Goal: Task Accomplishment & Management: Complete application form

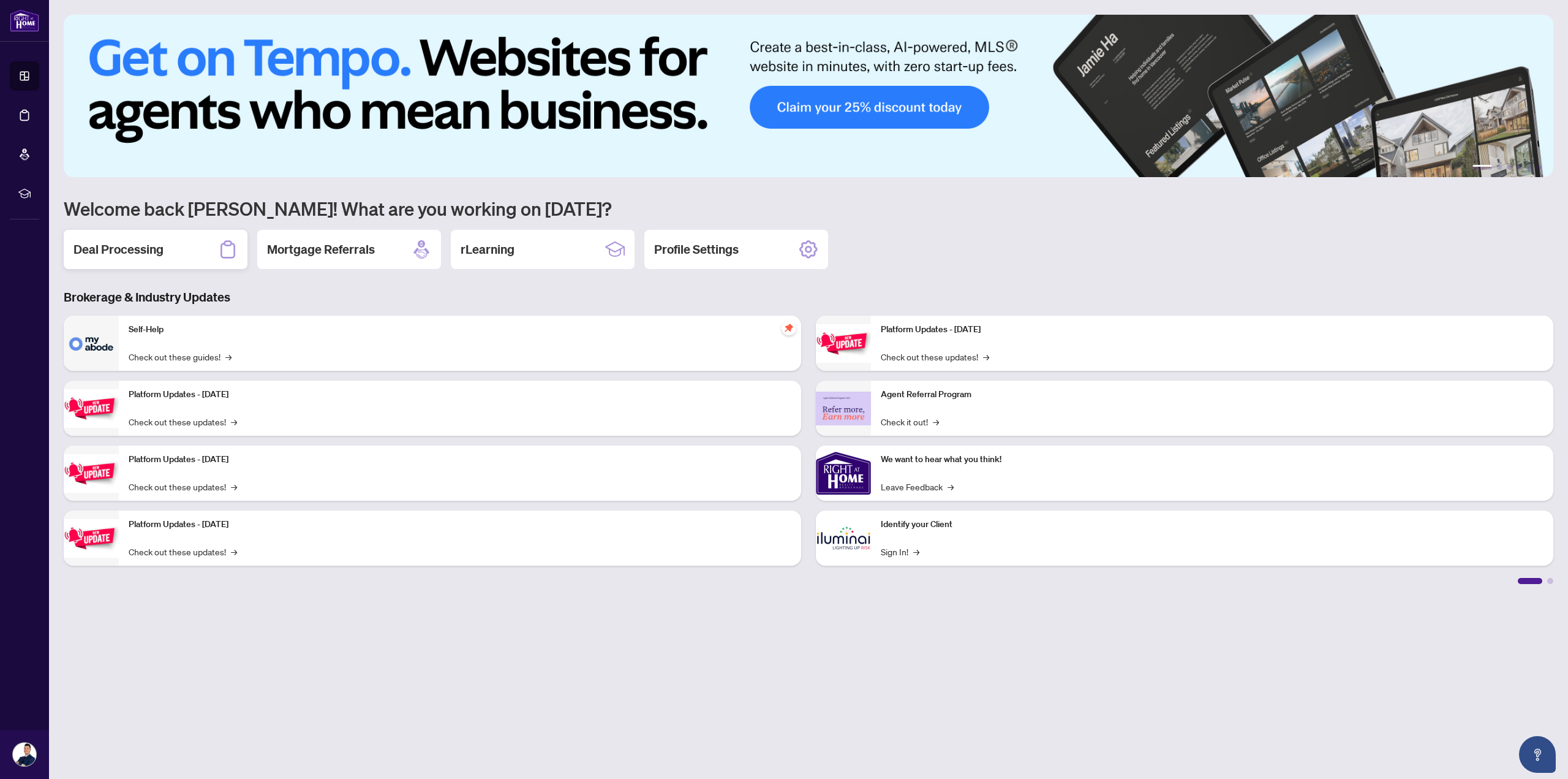
click at [143, 237] on div "Deal Processing" at bounding box center [156, 249] width 184 height 39
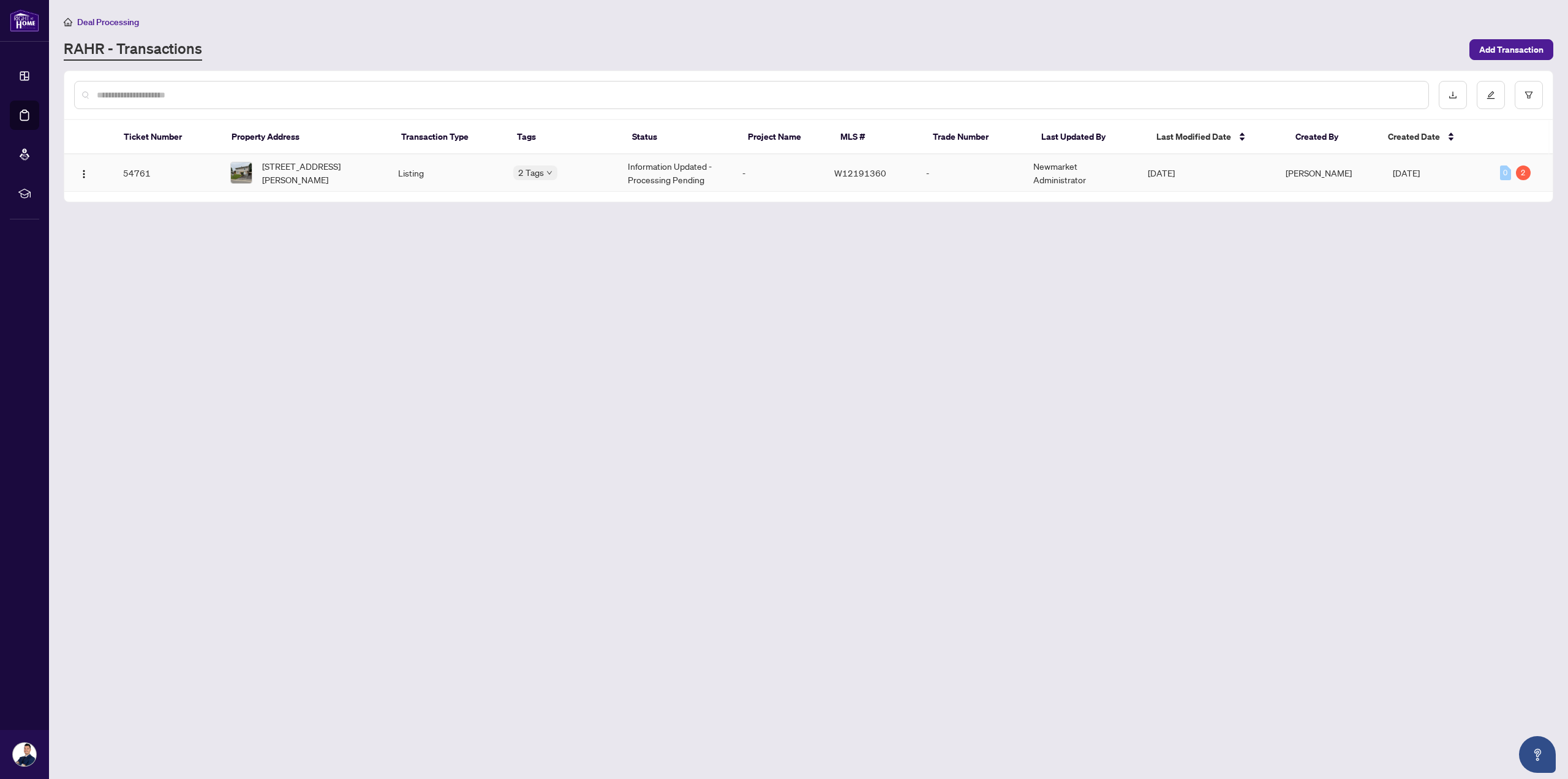
click at [419, 181] on td "Listing" at bounding box center [446, 173] width 115 height 38
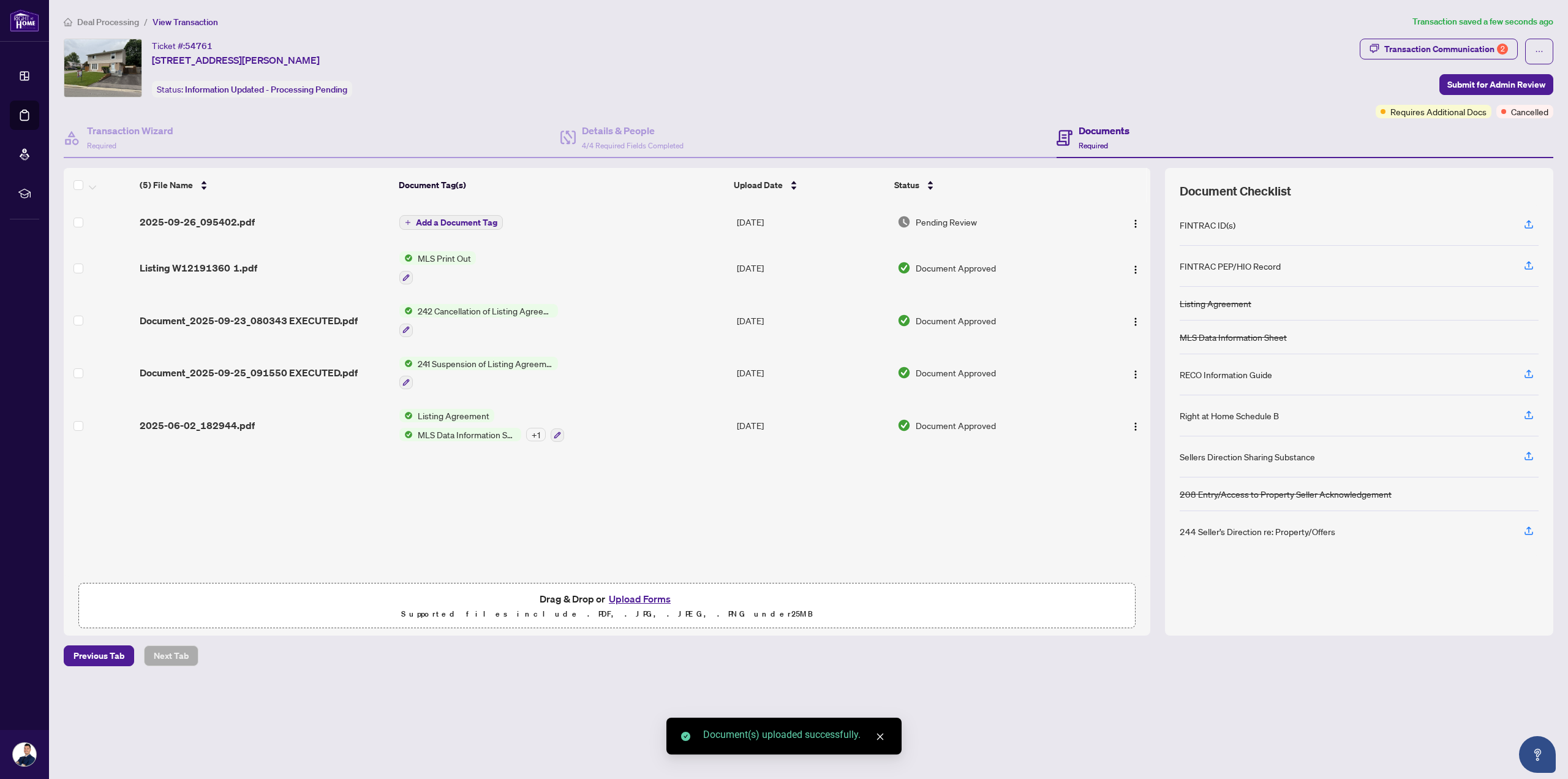
click at [448, 220] on span "Add a Document Tag" at bounding box center [457, 222] width 82 height 8
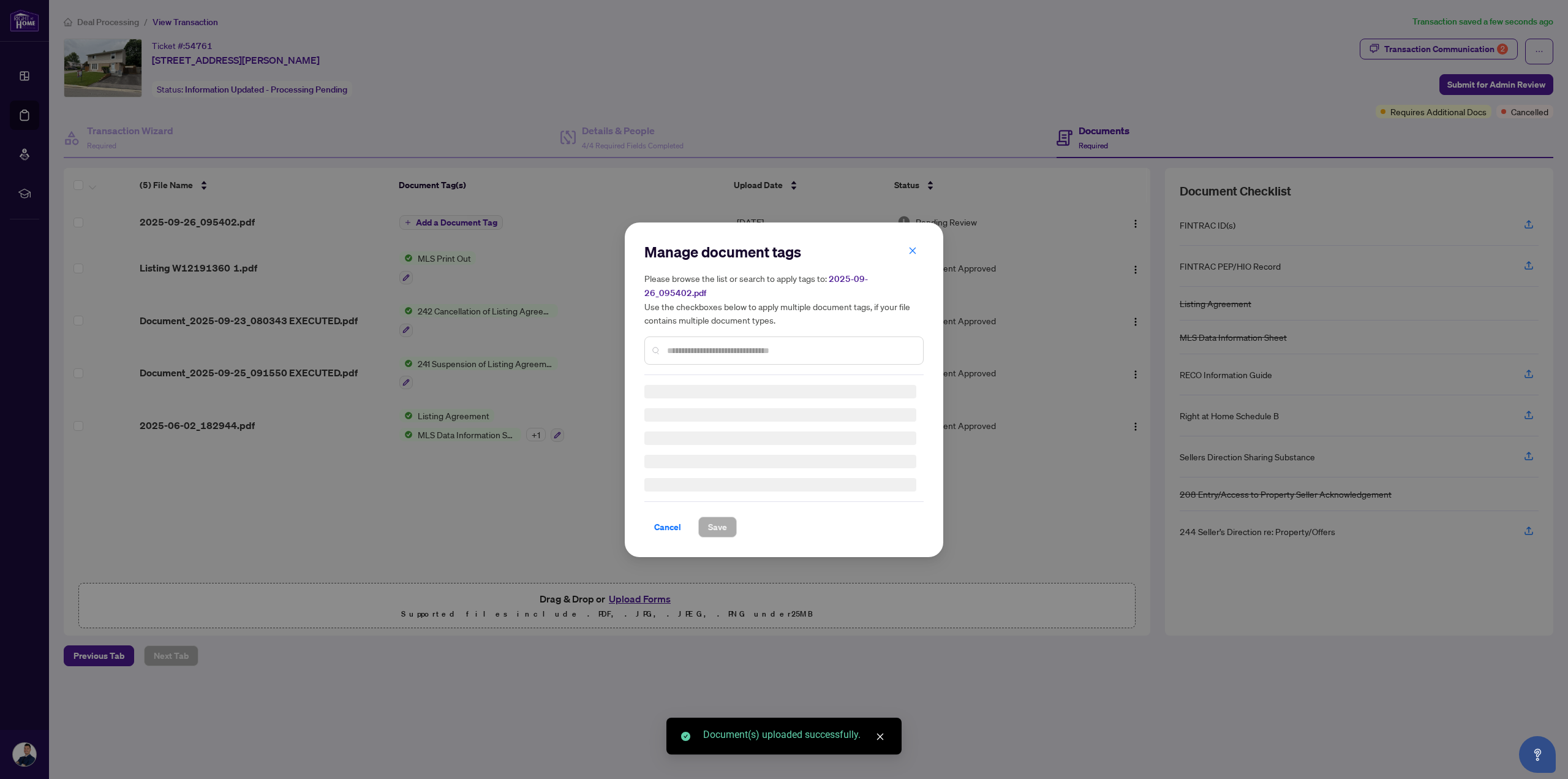
click at [765, 355] on div "Manage document tags Please browse the list or search to apply tags to: 2025-09…" at bounding box center [784, 389] width 279 height 295
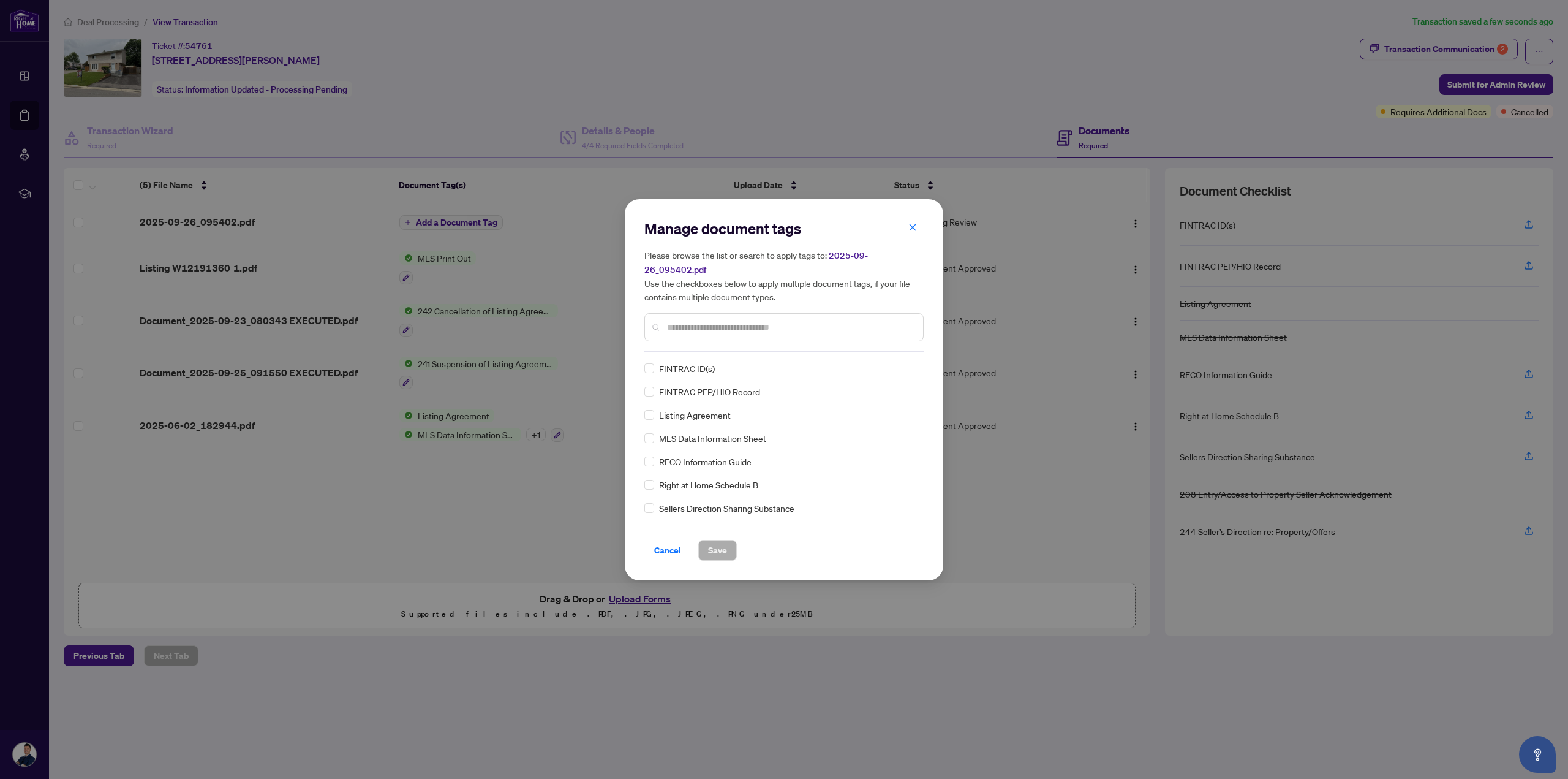
click at [723, 460] on span "RECO Information Guide" at bounding box center [705, 461] width 92 height 13
click at [724, 546] on span "Save" at bounding box center [717, 550] width 19 height 20
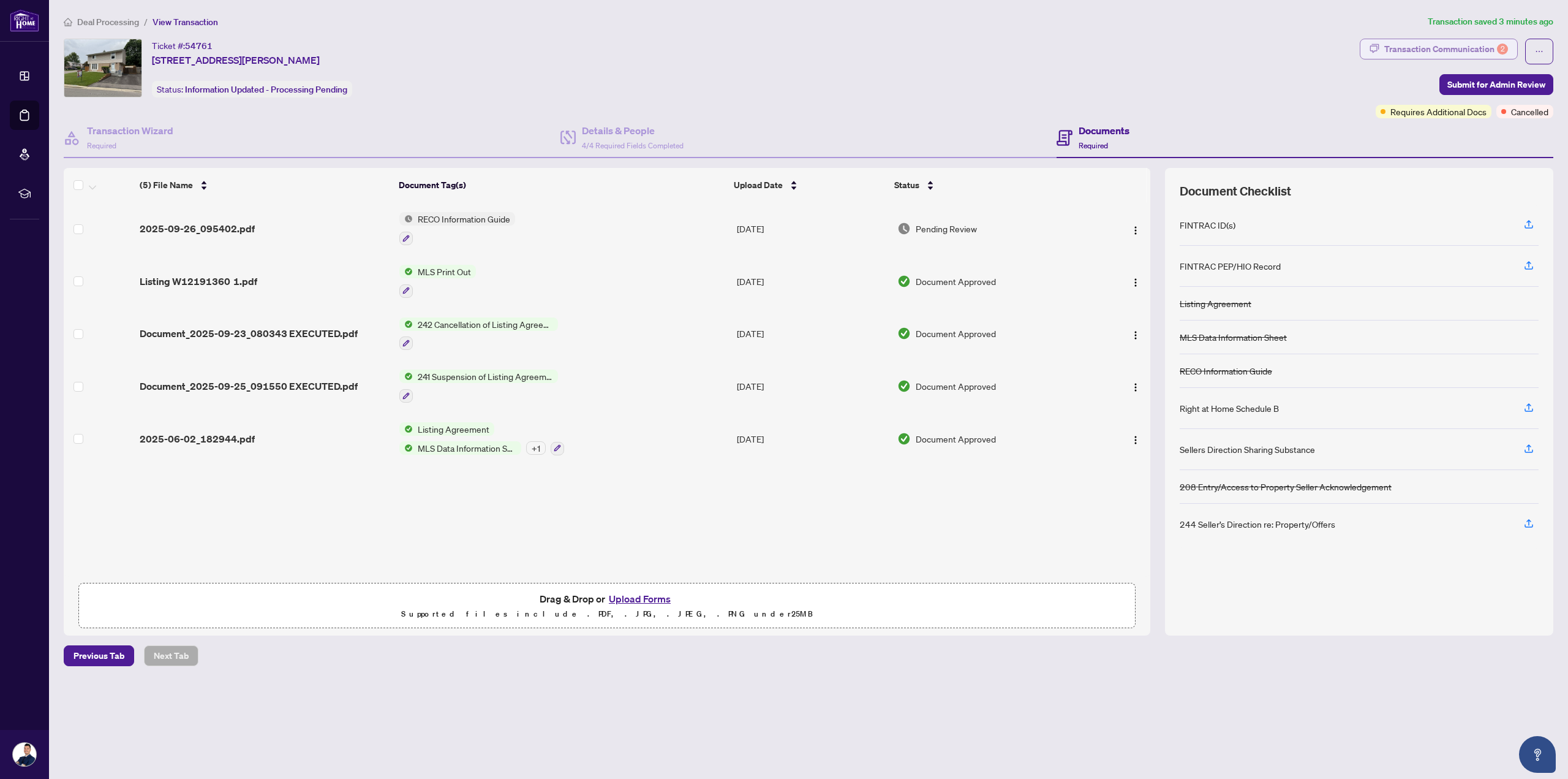
click at [1427, 50] on div "Transaction Communication 2" at bounding box center [1446, 48] width 124 height 20
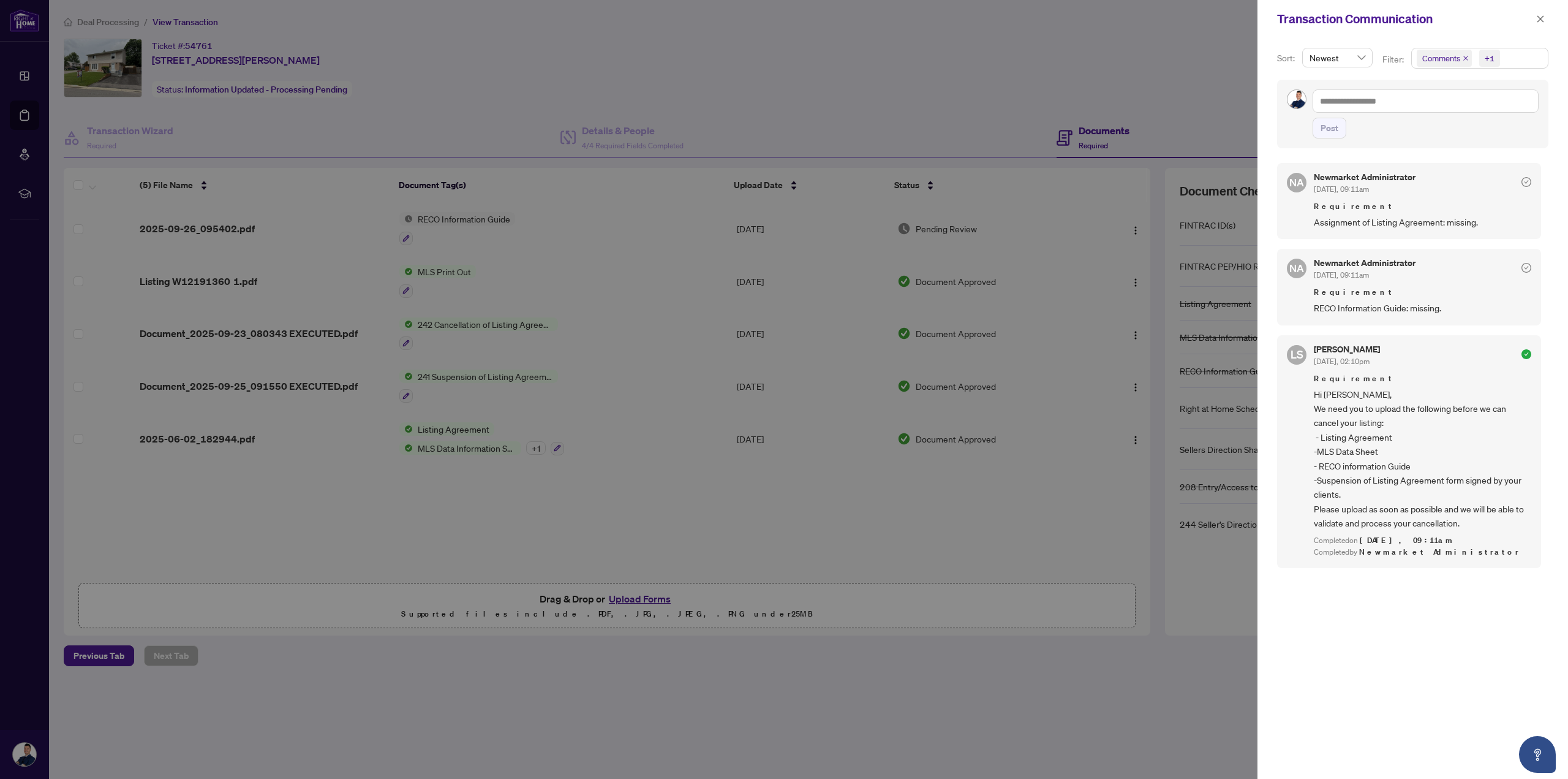
click at [1139, 68] on div at bounding box center [784, 389] width 1568 height 779
click at [1540, 19] on icon "close" at bounding box center [1541, 19] width 7 height 7
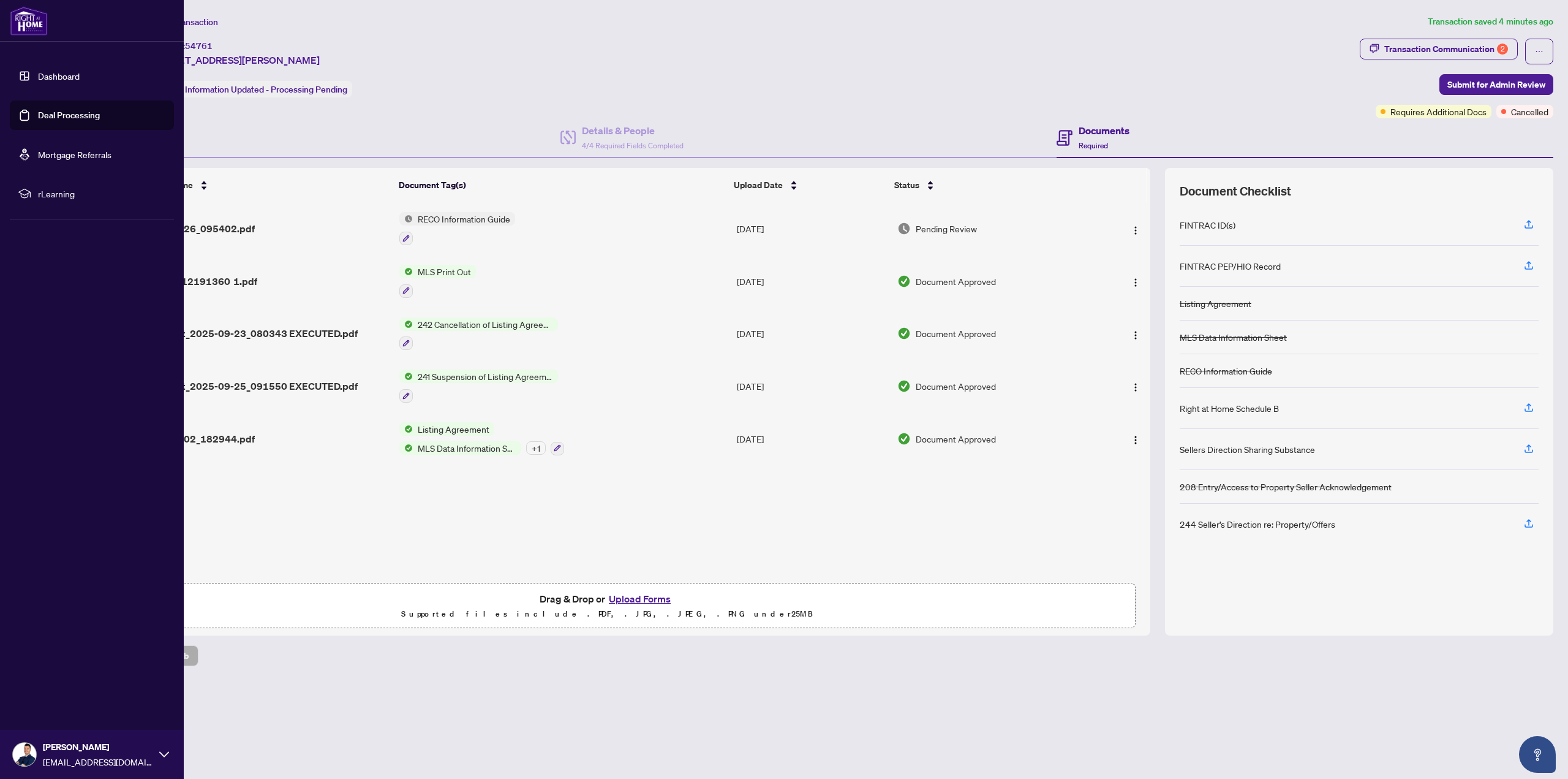
click at [79, 70] on link "Dashboard" at bounding box center [59, 75] width 41 height 11
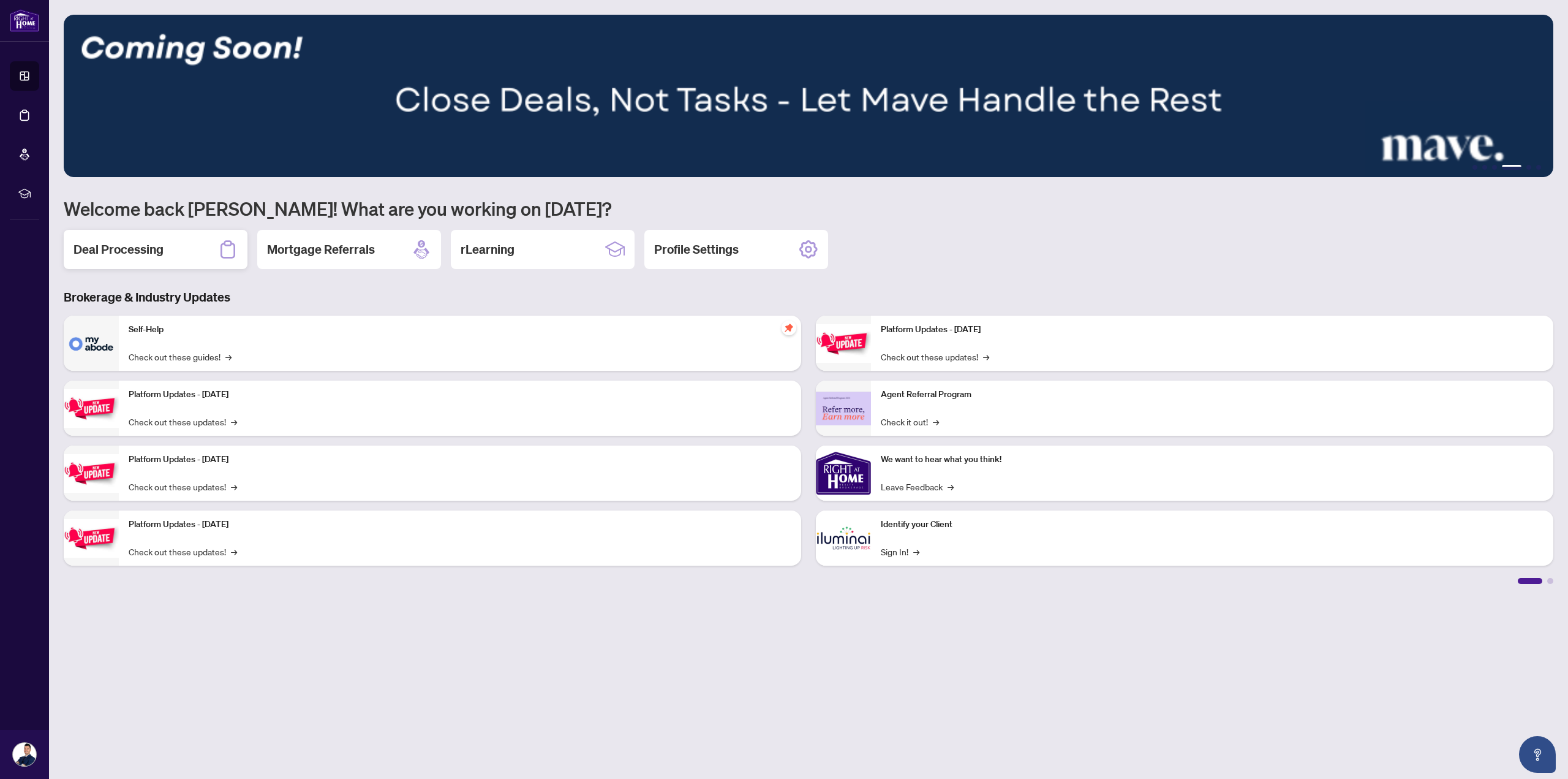
click at [106, 253] on h2 "Deal Processing" at bounding box center [118, 249] width 90 height 17
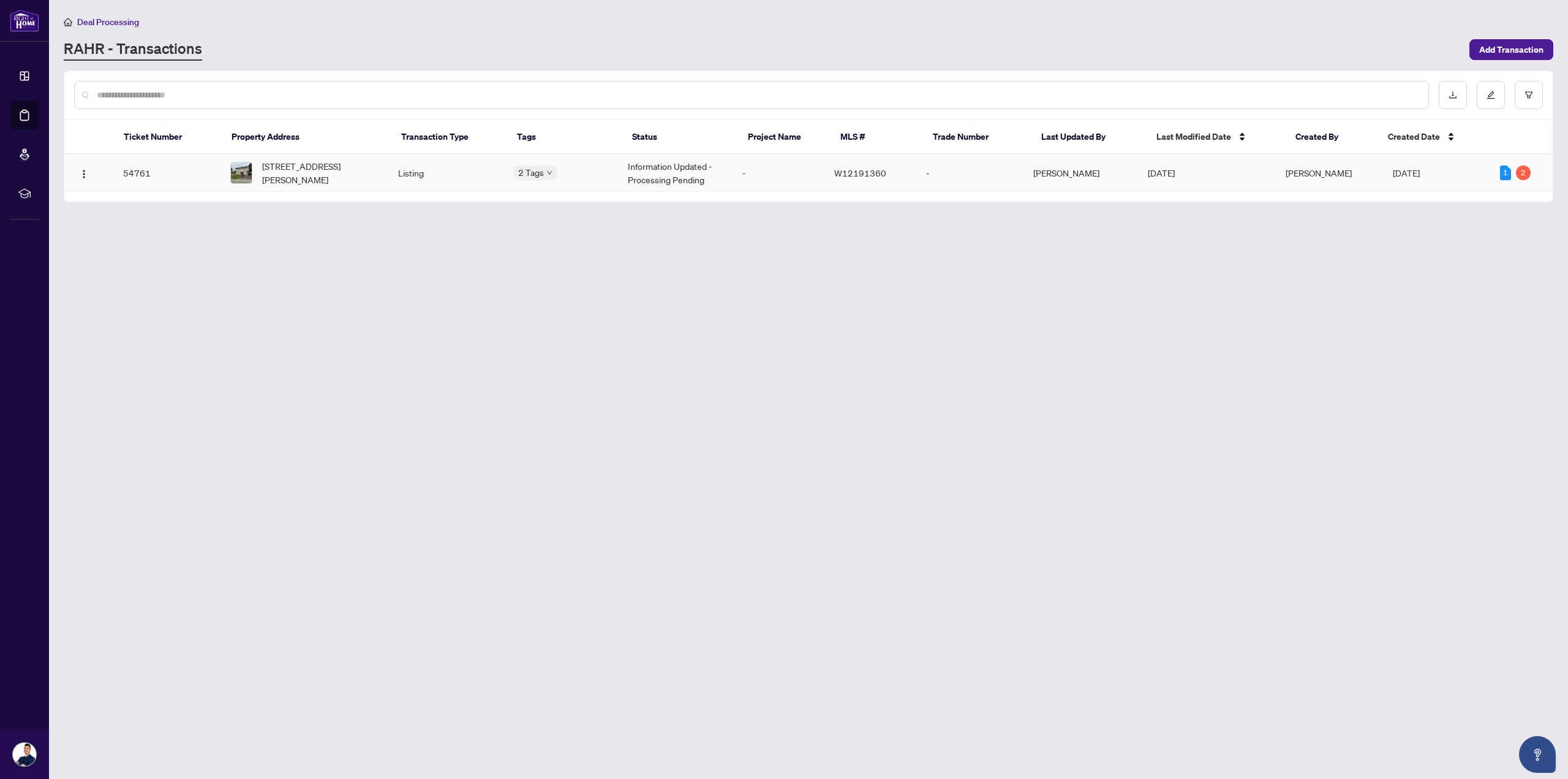
click at [472, 186] on td "Listing" at bounding box center [446, 173] width 115 height 38
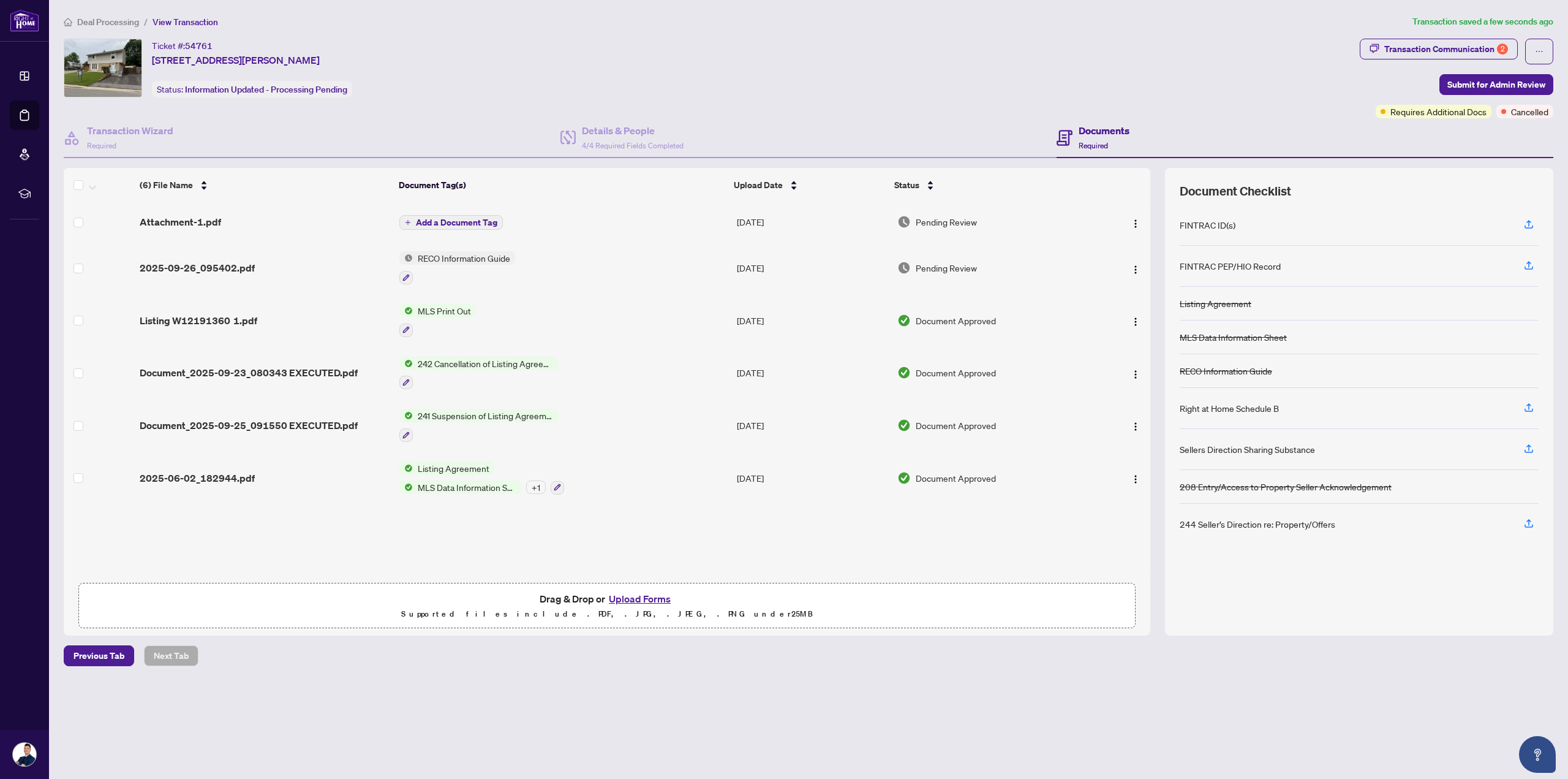
click at [463, 218] on span "Add a Document Tag" at bounding box center [457, 222] width 82 height 8
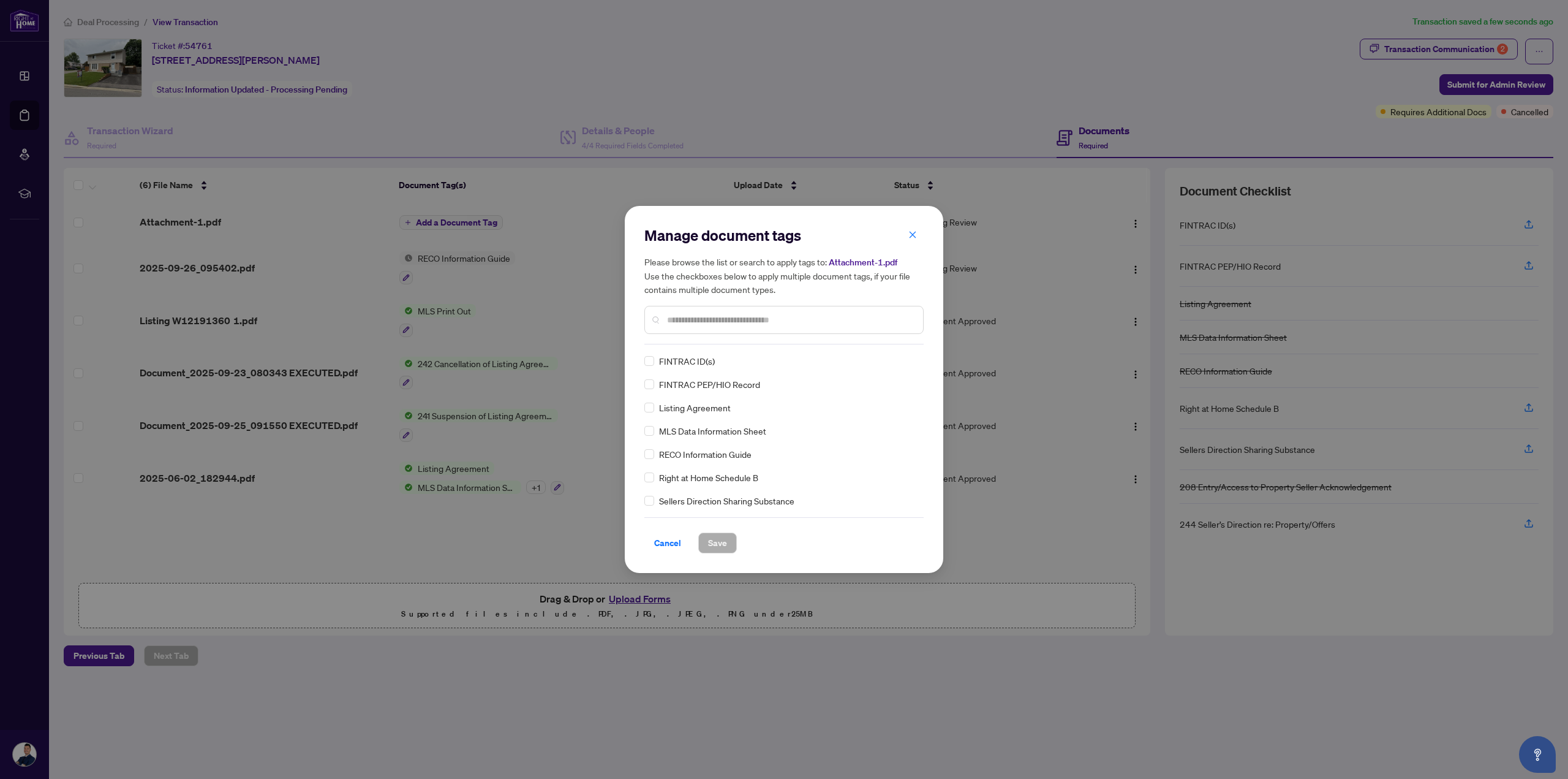
click at [689, 318] on input "text" at bounding box center [790, 320] width 246 height 13
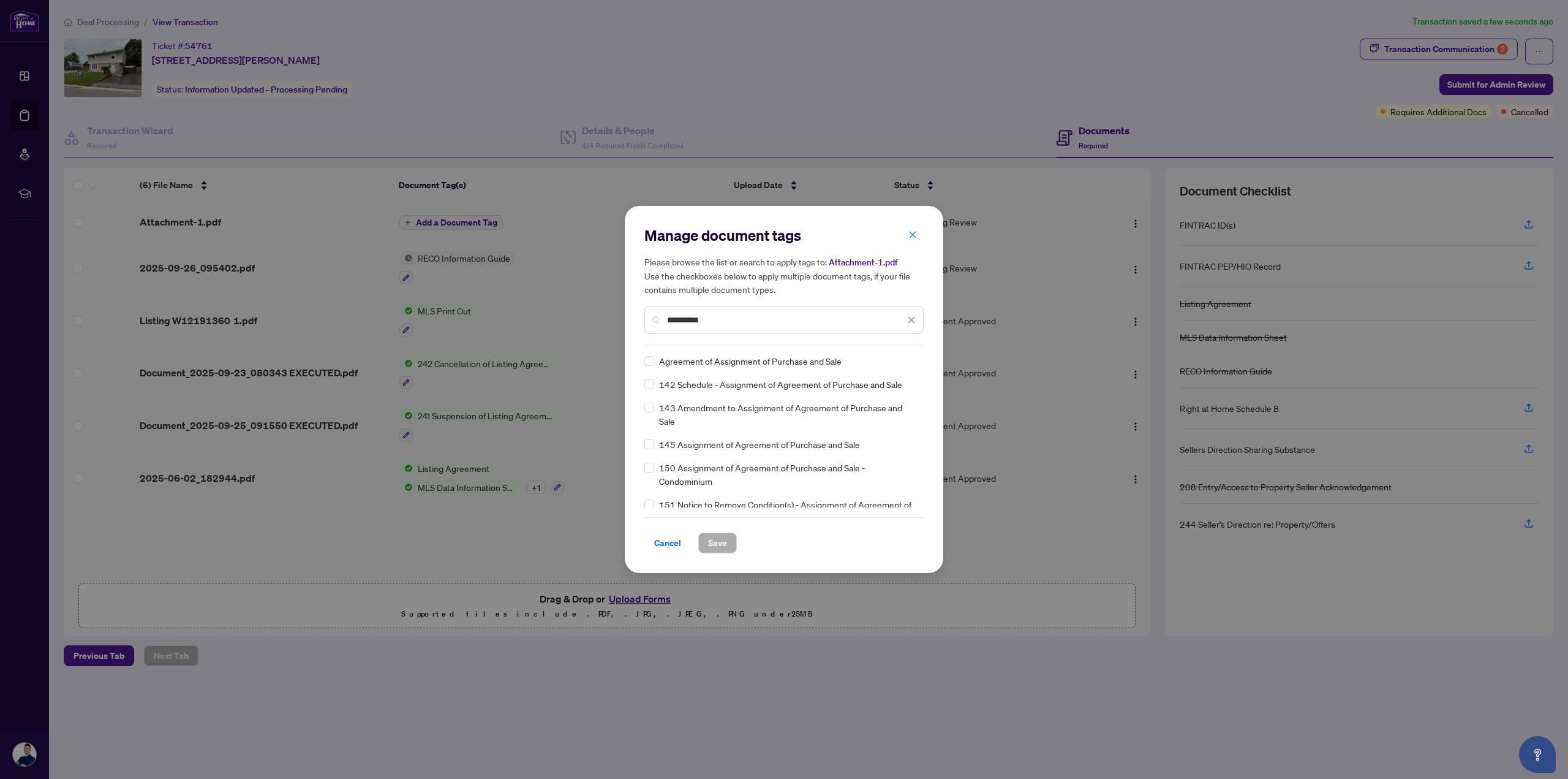
type input "**********"
click at [909, 384] on div "142 Schedule - Assignment of Agreement of Purchase and Sale" at bounding box center [780, 384] width 272 height 13
click at [909, 320] on icon "close" at bounding box center [911, 320] width 8 height 8
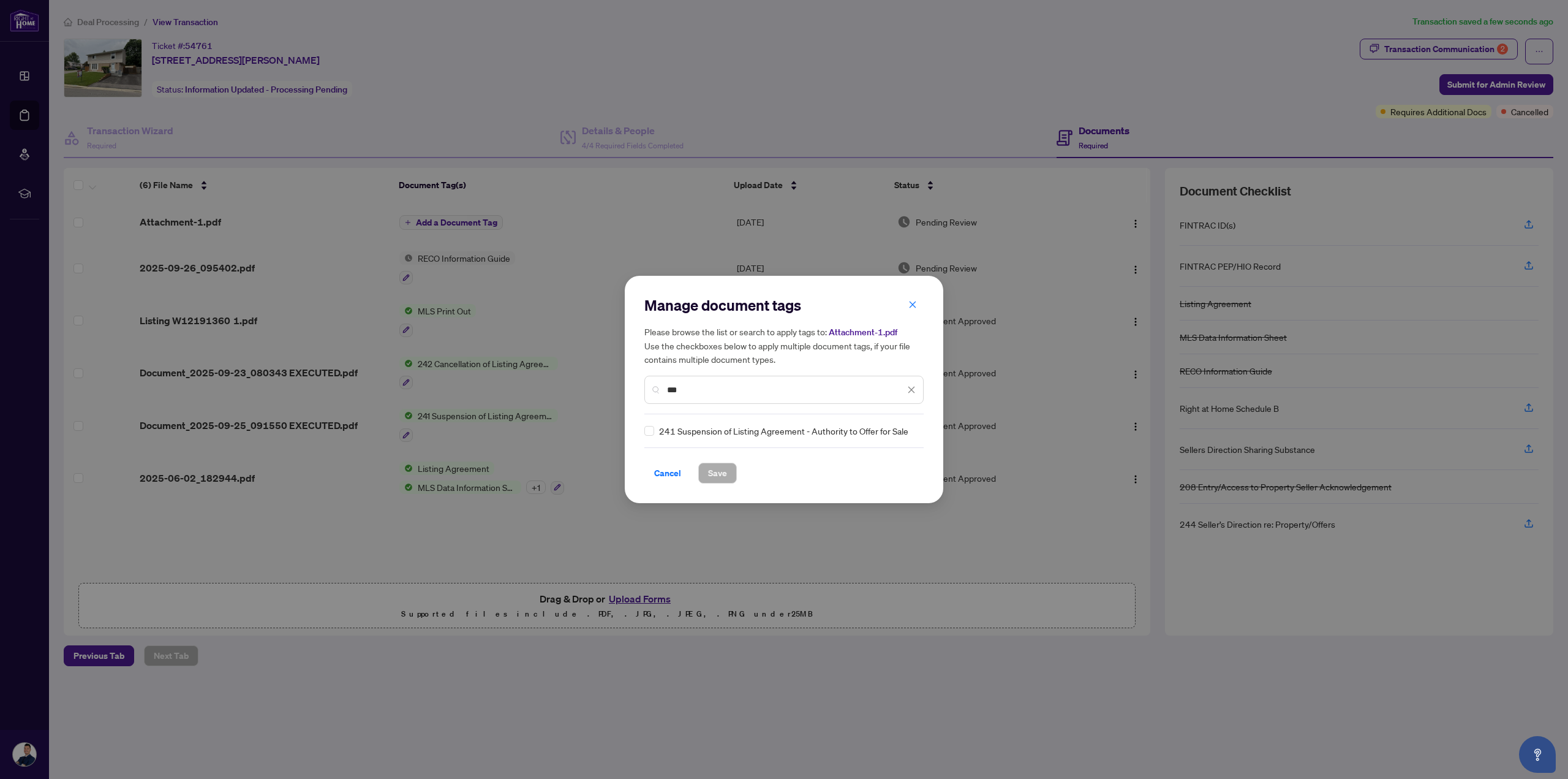
type input "***"
click at [910, 387] on icon "close" at bounding box center [911, 389] width 8 height 8
type input "***"
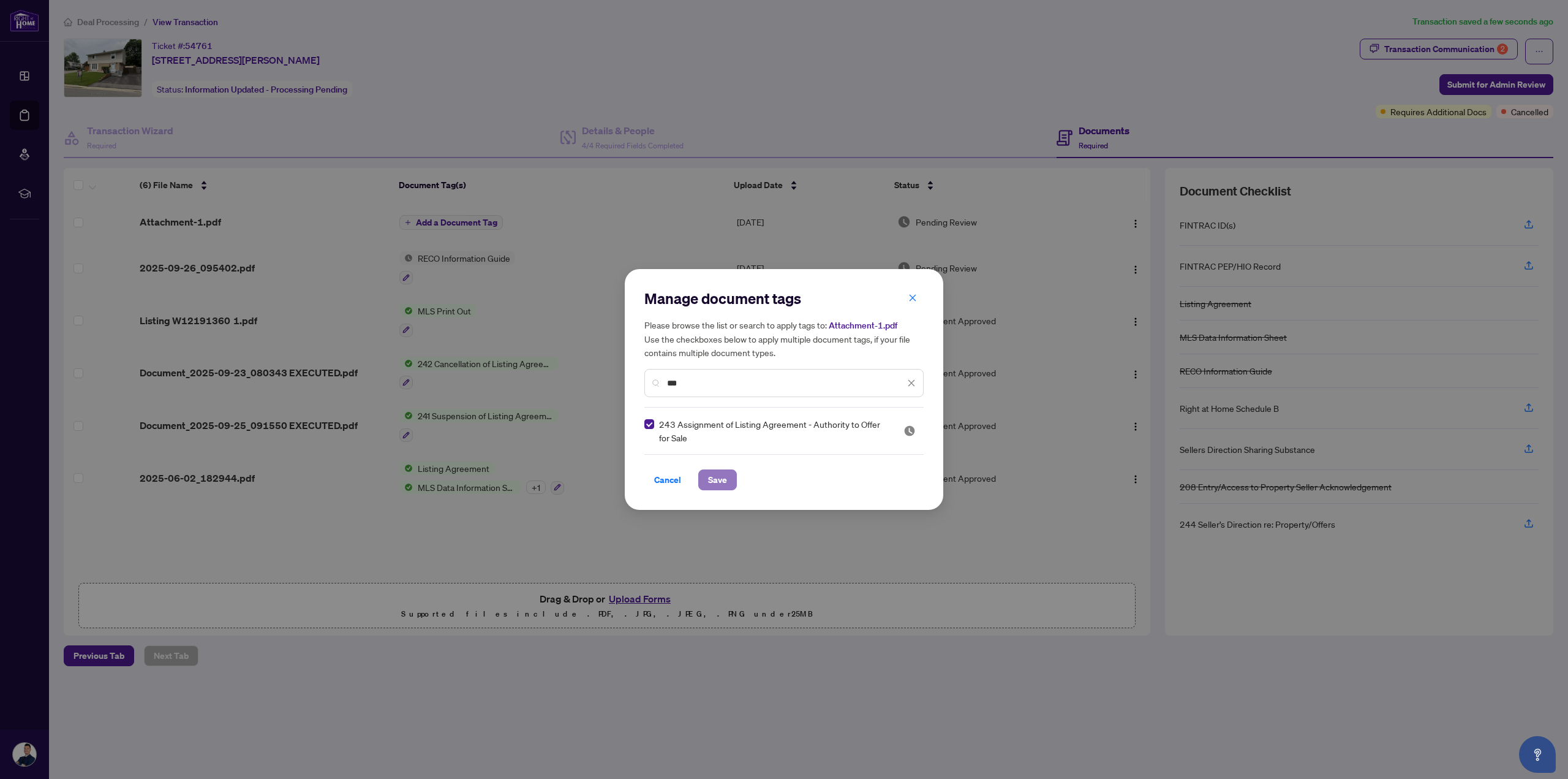
click at [711, 480] on span "Save" at bounding box center [717, 480] width 19 height 20
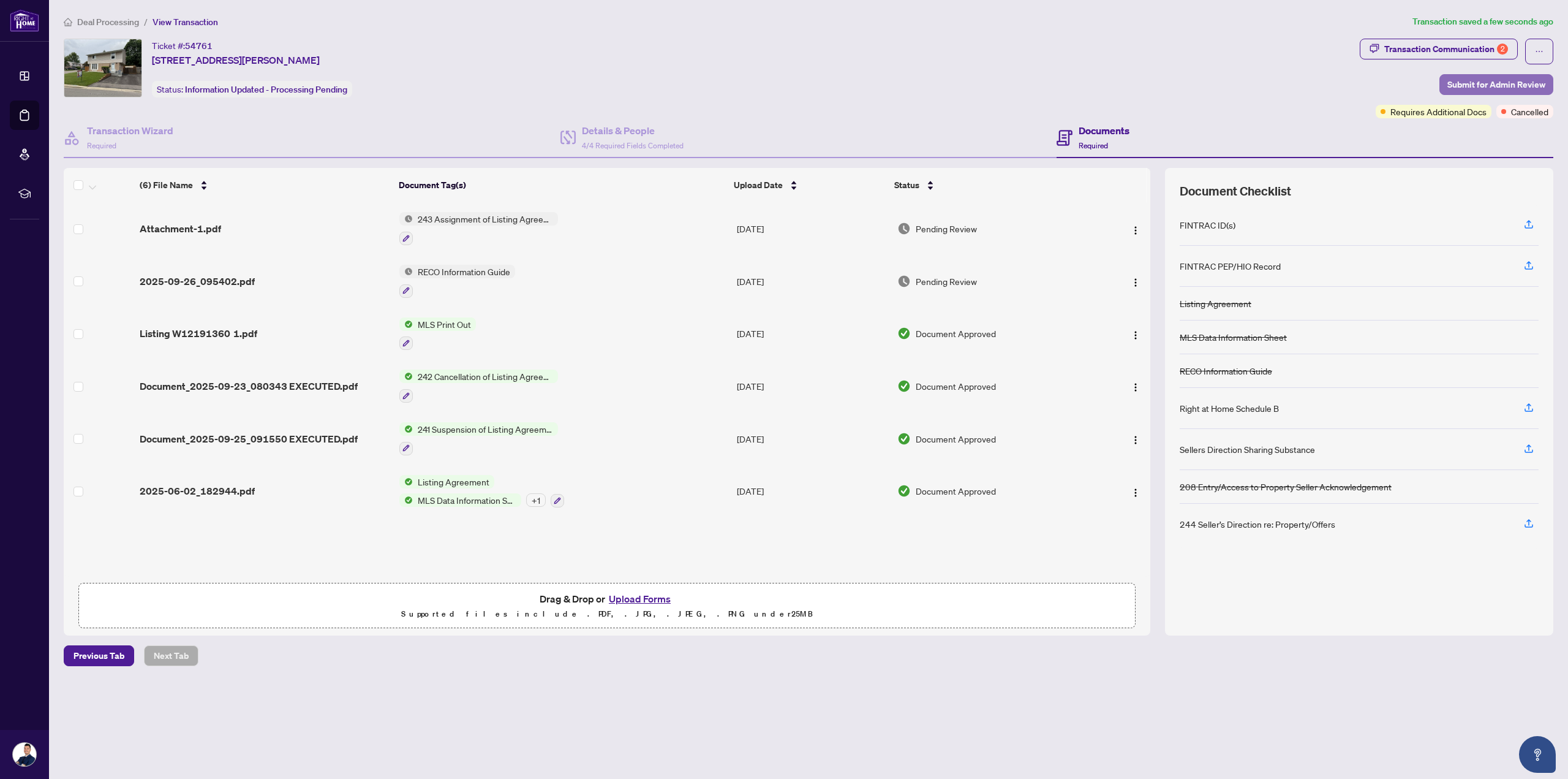
click at [1495, 81] on span "Submit for Admin Review" at bounding box center [1497, 84] width 98 height 20
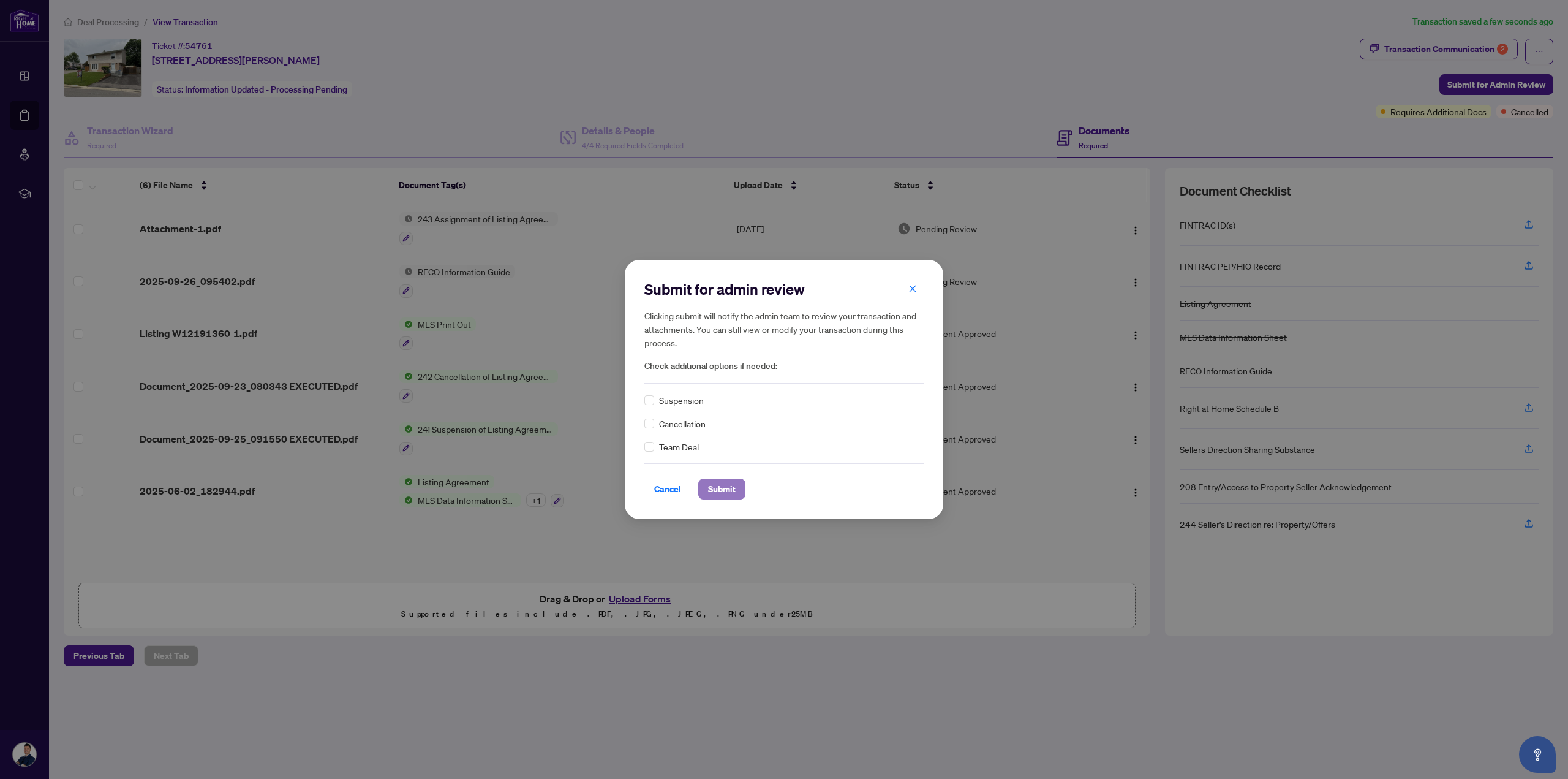
click at [726, 489] on span "Submit" at bounding box center [721, 489] width 27 height 20
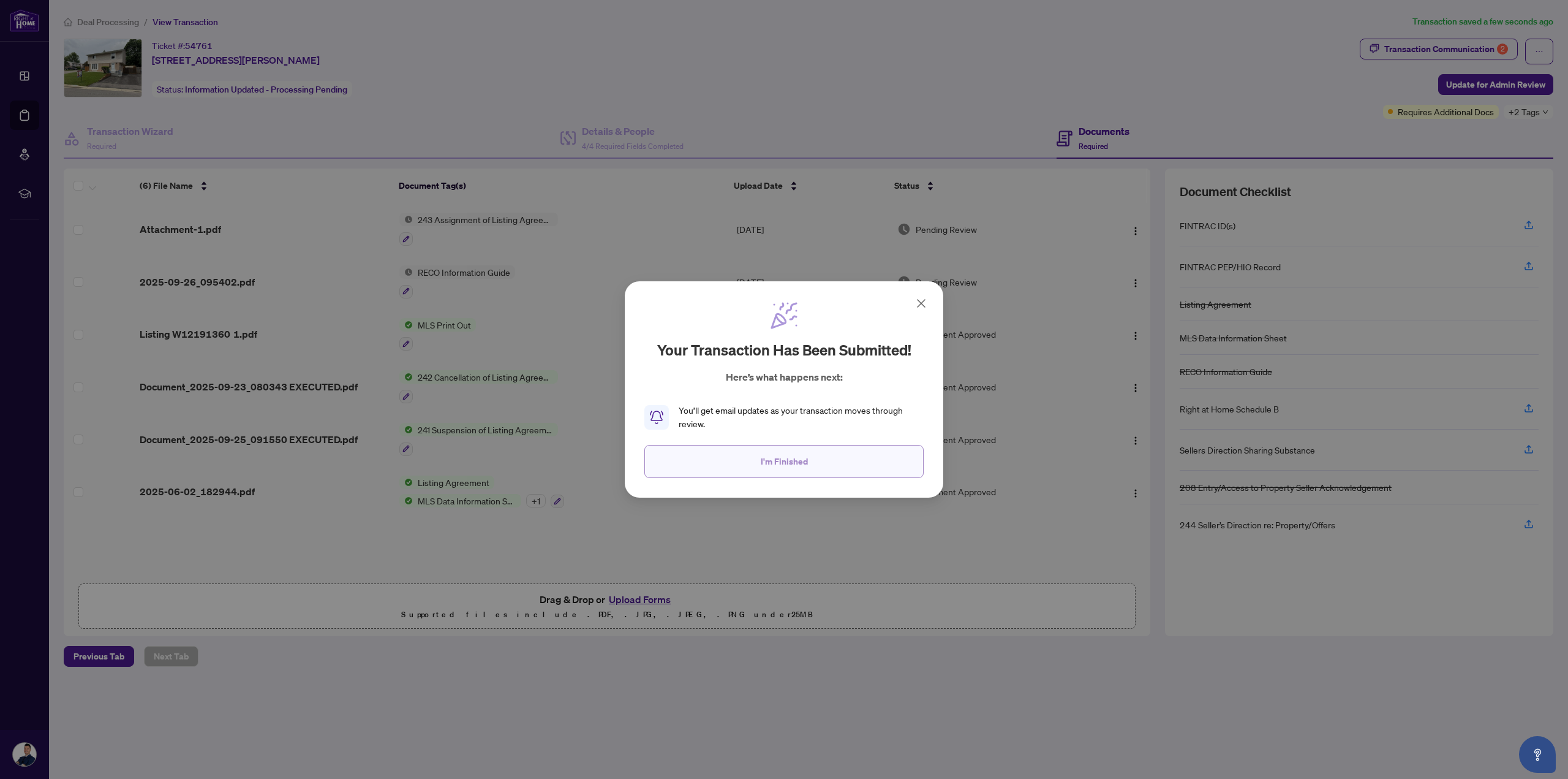
click at [851, 473] on button "I'm Finished" at bounding box center [784, 461] width 279 height 33
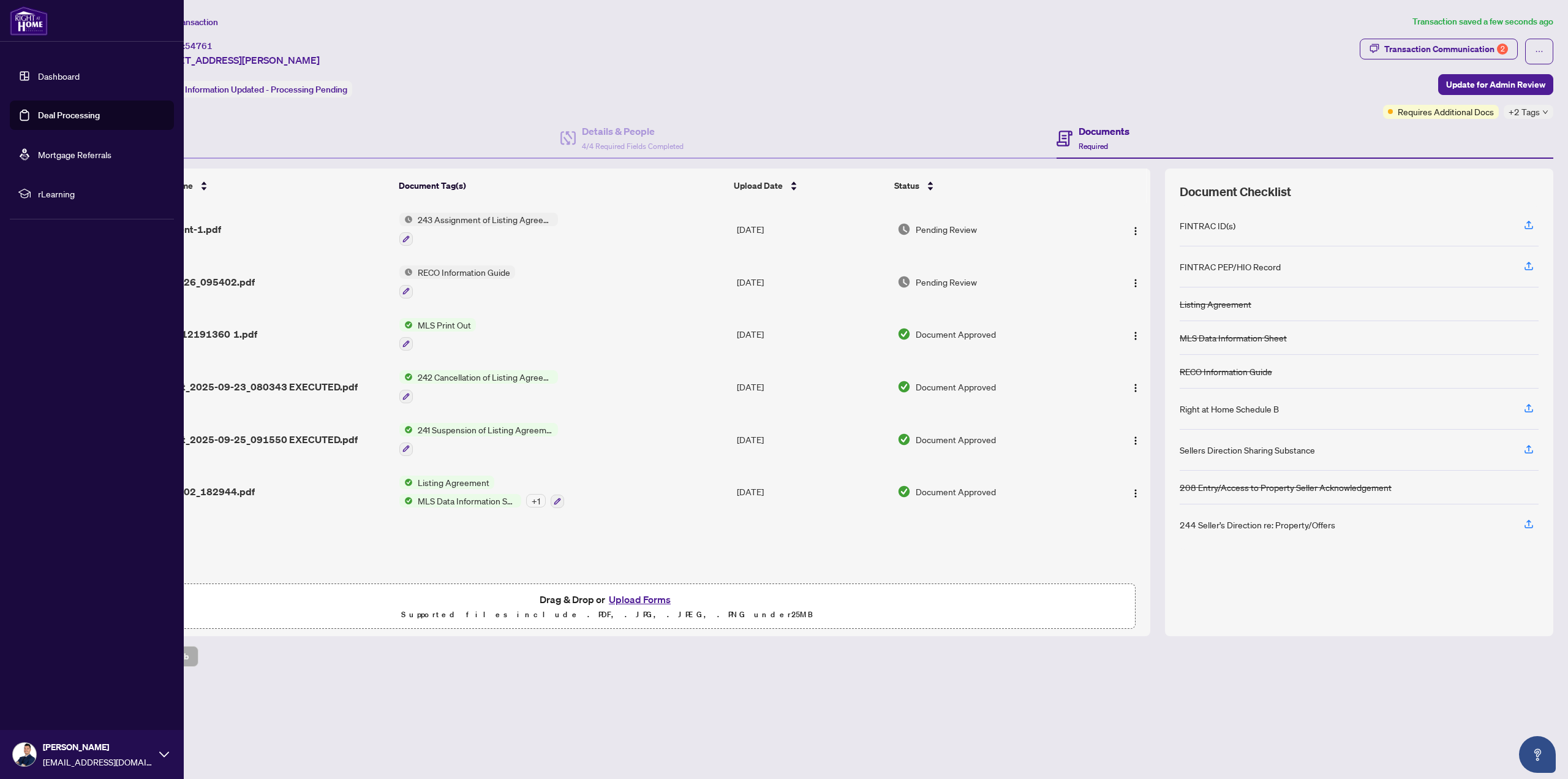
click at [79, 75] on link "Dashboard" at bounding box center [59, 75] width 41 height 11
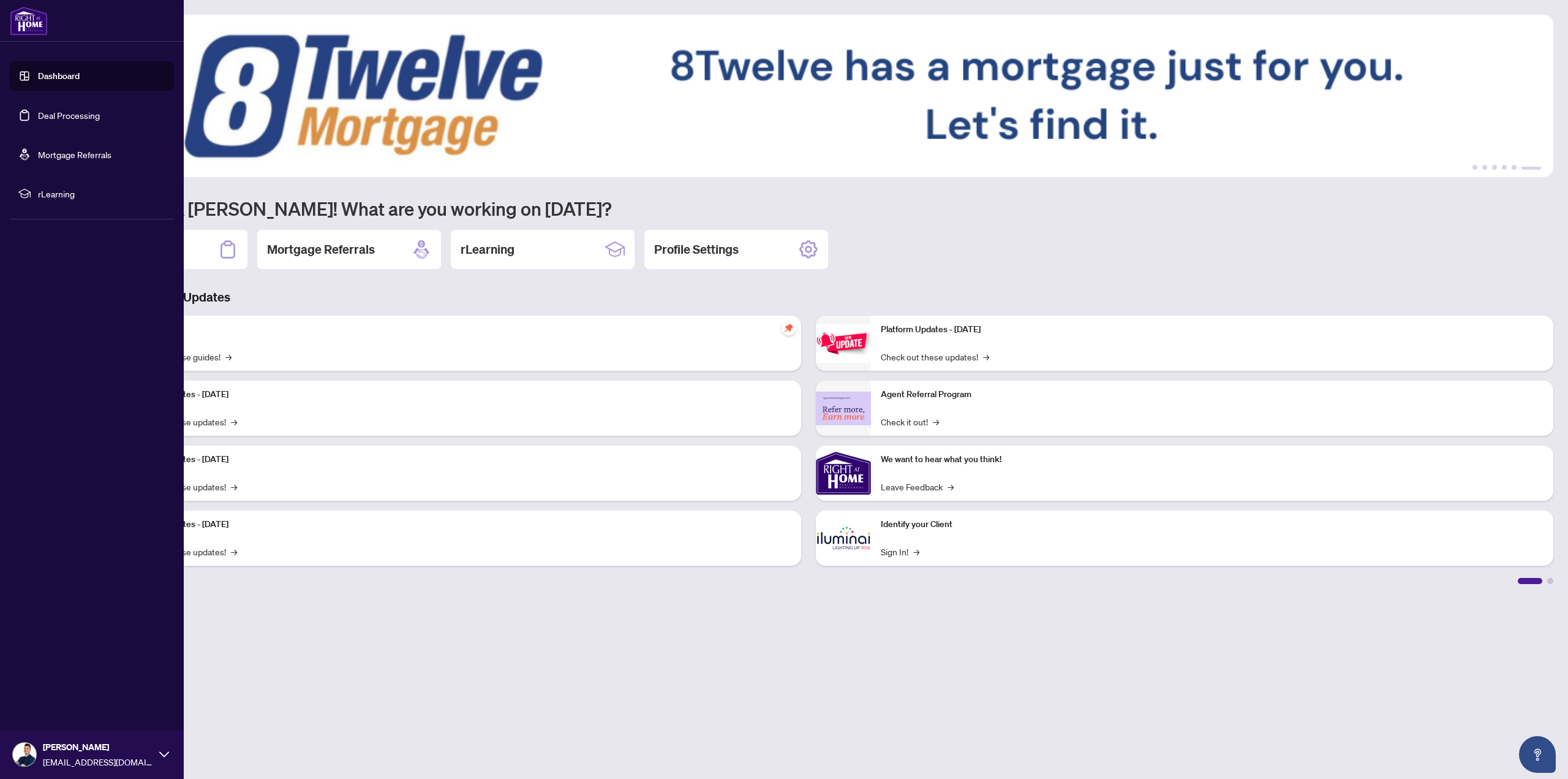
click at [56, 78] on link "Dashboard" at bounding box center [59, 75] width 41 height 11
